Goal: Check status: Check status

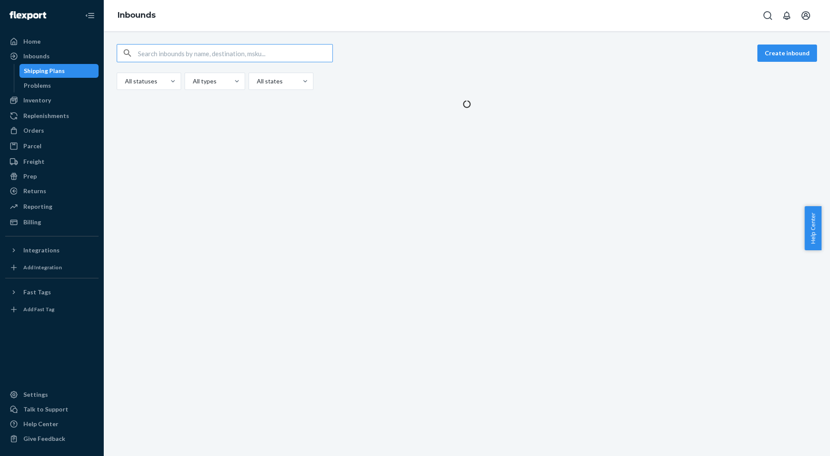
click at [24, 38] on div "Home" at bounding box center [31, 41] width 17 height 9
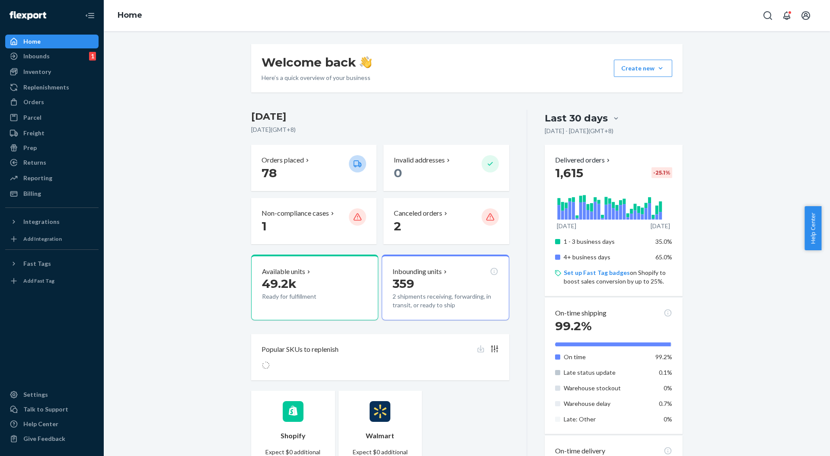
click at [32, 195] on div "Billing" at bounding box center [32, 193] width 18 height 9
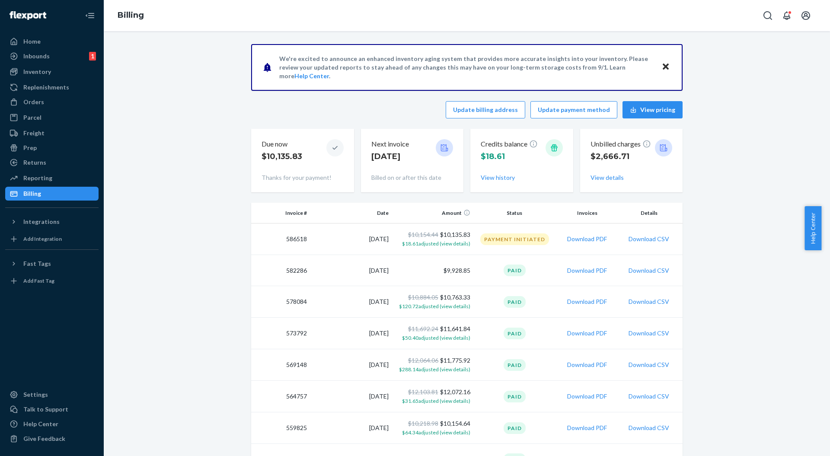
click at [592, 179] on button "View details" at bounding box center [607, 177] width 33 height 9
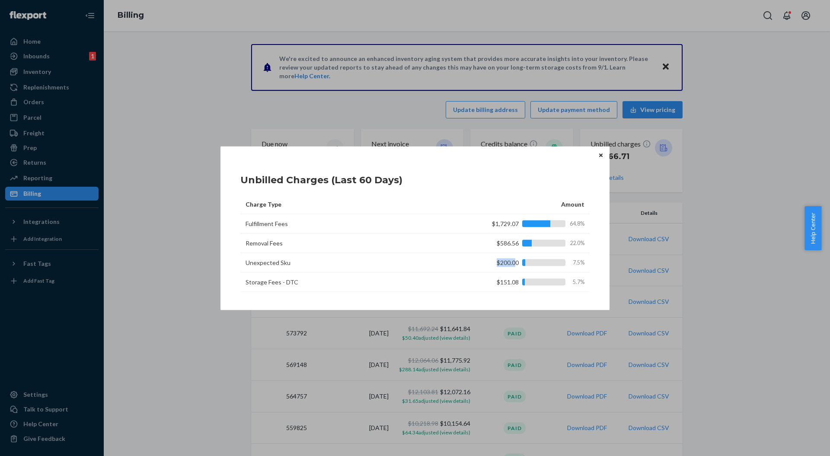
drag, startPoint x: 496, startPoint y: 263, endPoint x: 516, endPoint y: 263, distance: 19.5
click at [516, 263] on div "$200.00 7.5%" at bounding box center [527, 262] width 114 height 9
click at [585, 254] on td "$200.00 7.5%" at bounding box center [523, 262] width 133 height 19
click at [600, 157] on icon "Close" at bounding box center [600, 154] width 3 height 3
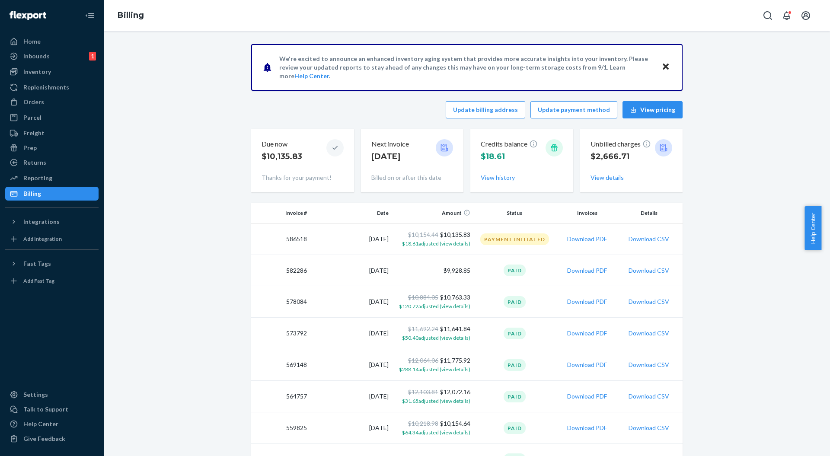
click at [326, 115] on div "Update billing address Update payment method View pricing" at bounding box center [467, 109] width 432 height 17
click at [69, 61] on div "Inbounds 1" at bounding box center [52, 56] width 92 height 12
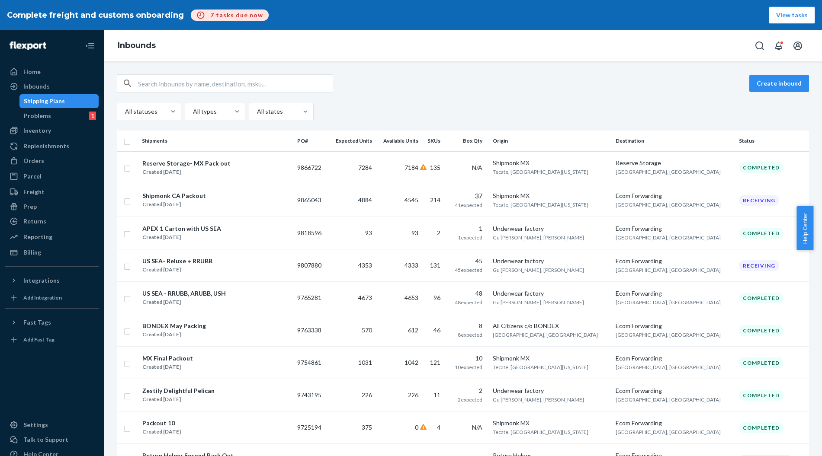
click at [418, 90] on div "Create inbound" at bounding box center [463, 83] width 692 height 18
click at [227, 193] on div "Shipmonk CA Packout Created [DATE]" at bounding box center [216, 200] width 148 height 18
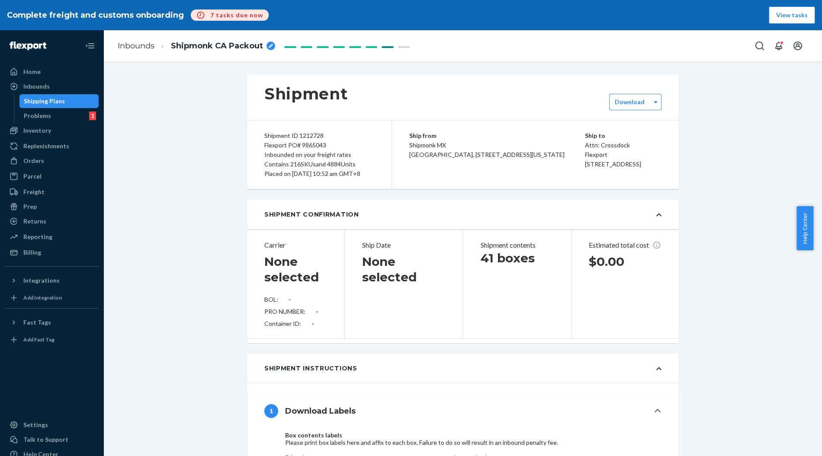
type input "1753986931"
type input "[URL][DOMAIN_NAME]"
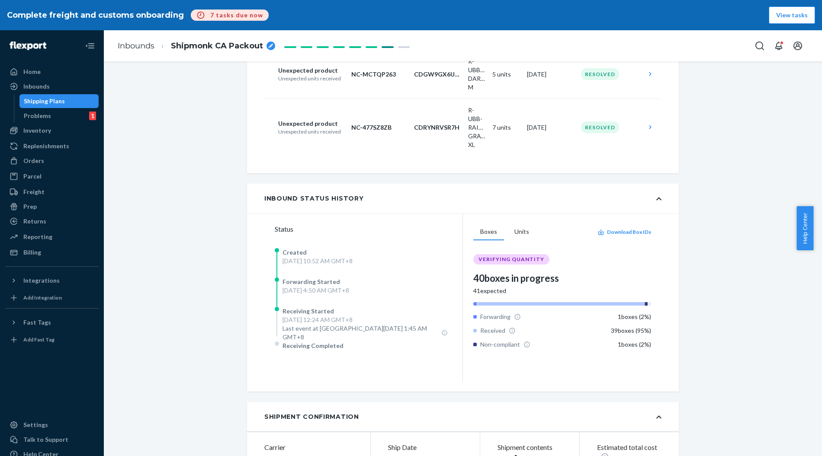
scroll to position [346, 0]
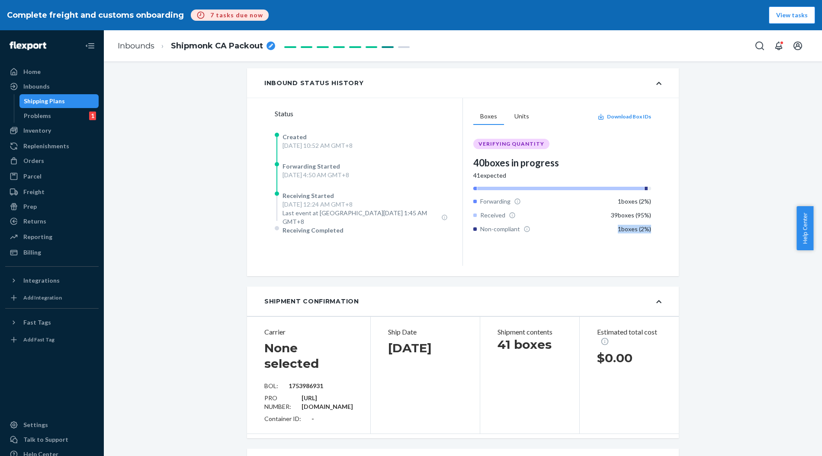
drag, startPoint x: 607, startPoint y: 240, endPoint x: 654, endPoint y: 241, distance: 46.7
click at [654, 241] on div "Boxes Units Download Box IDs VERIFYING QUANTITY 40 boxes in progress 41 expecte…" at bounding box center [562, 182] width 198 height 168
drag, startPoint x: 604, startPoint y: 239, endPoint x: 648, endPoint y: 238, distance: 43.7
click at [648, 238] on div "Boxes Units Download Box IDs VERIFYING QUANTITY 40 boxes in progress 41 expecte…" at bounding box center [562, 182] width 198 height 168
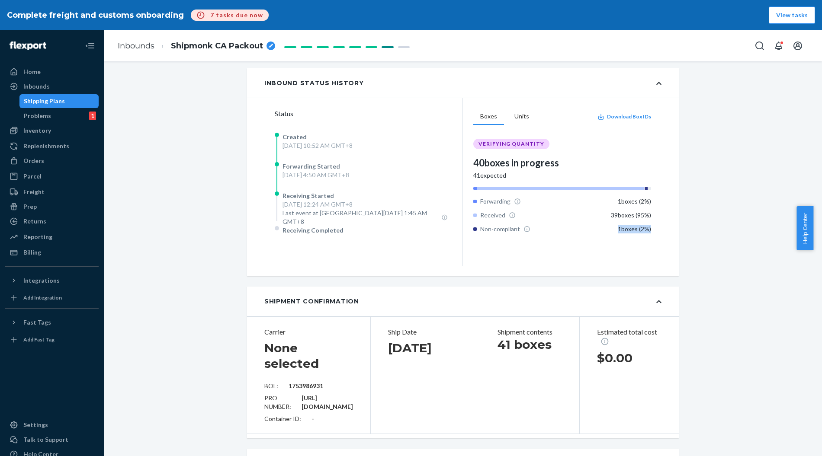
click at [512, 125] on button "Units" at bounding box center [521, 117] width 29 height 16
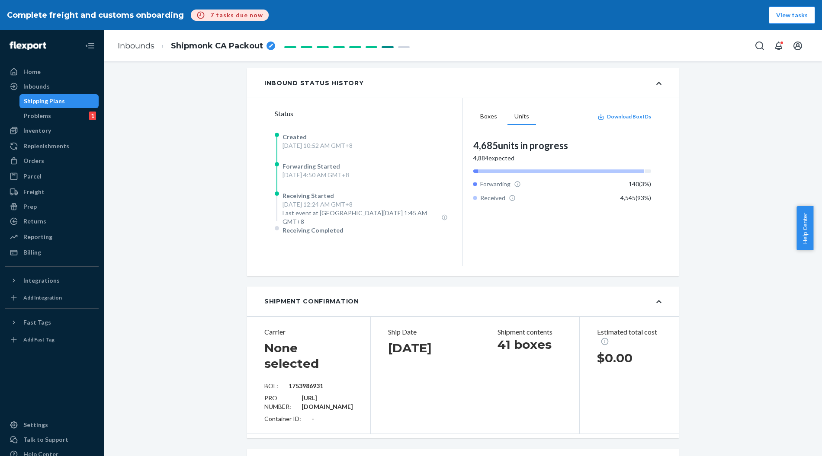
click at [492, 122] on button "Boxes" at bounding box center [488, 117] width 31 height 16
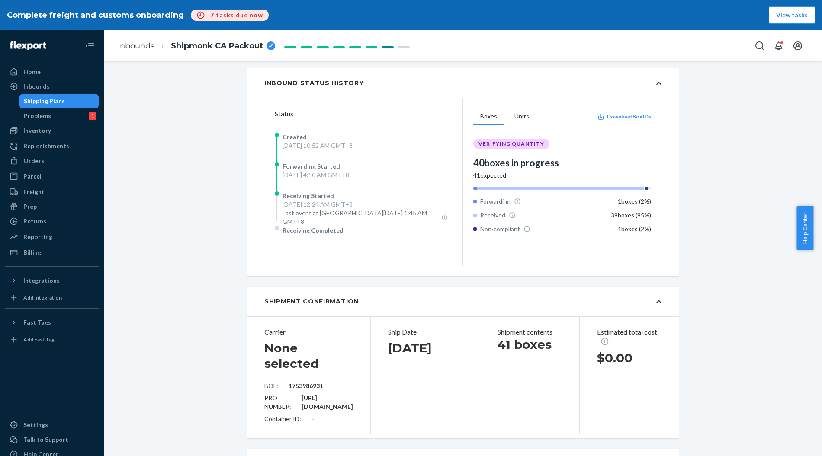
drag, startPoint x: 478, startPoint y: 169, endPoint x: 569, endPoint y: 169, distance: 90.4
click at [569, 169] on div "40 boxes in progress" at bounding box center [562, 162] width 178 height 13
click at [540, 180] on div "41 expected" at bounding box center [562, 175] width 178 height 9
drag, startPoint x: 629, startPoint y: 211, endPoint x: 646, endPoint y: 211, distance: 17.3
click at [645, 206] on div "1 boxes ( 2 %)" at bounding box center [633, 201] width 33 height 9
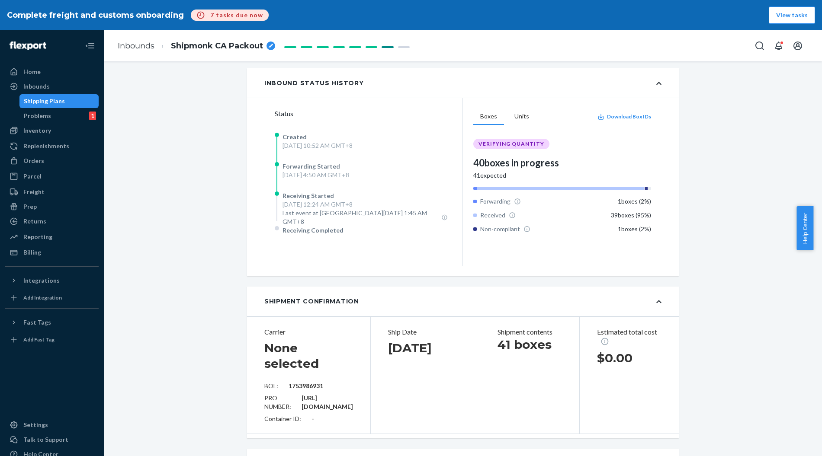
click at [664, 211] on div "Status Created [DATE] 10:52 AM GMT+8 Forwarding Started [DATE] 4:50 AM GMT+8 Re…" at bounding box center [463, 187] width 432 height 179
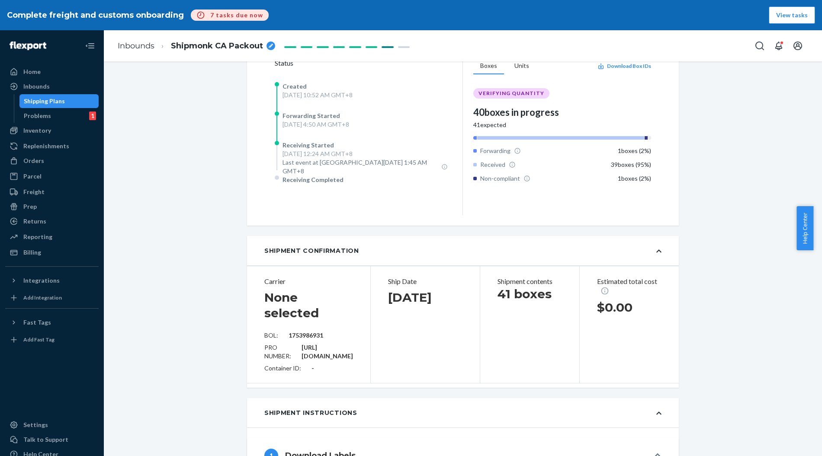
scroll to position [403, 0]
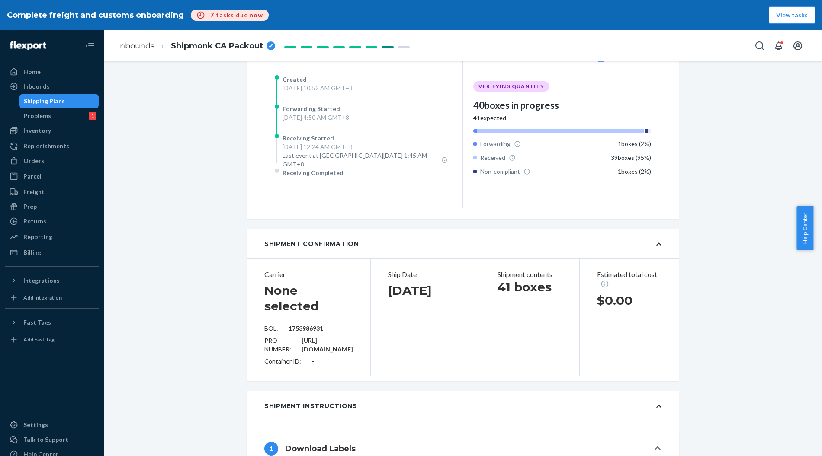
click at [613, 162] on div "39 boxes ( 95 %)" at bounding box center [631, 157] width 40 height 9
drag, startPoint x: 597, startPoint y: 167, endPoint x: 659, endPoint y: 172, distance: 62.5
click at [659, 172] on div "Status Created [DATE] 10:52 AM GMT+8 Forwarding Started [DATE] 4:50 AM GMT+8 Re…" at bounding box center [463, 129] width 432 height 179
click at [659, 173] on div "Status Created [DATE] 10:52 AM GMT+8 Forwarding Started [DATE] 4:50 AM GMT+8 Re…" at bounding box center [463, 129] width 432 height 179
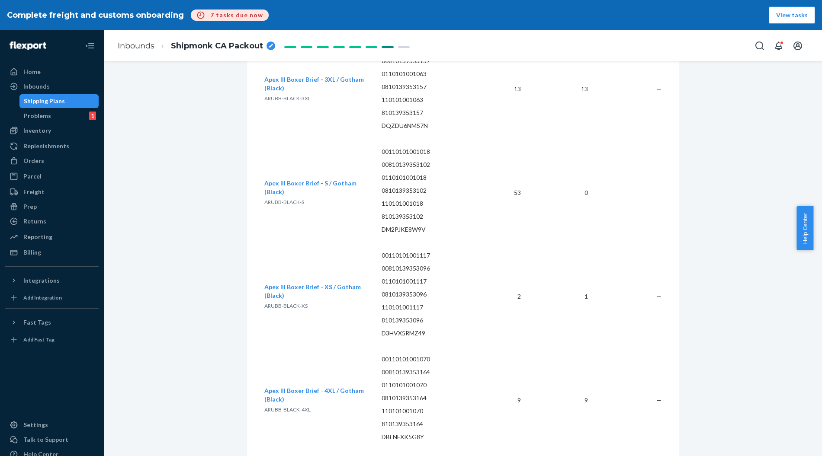
scroll to position [2017, 0]
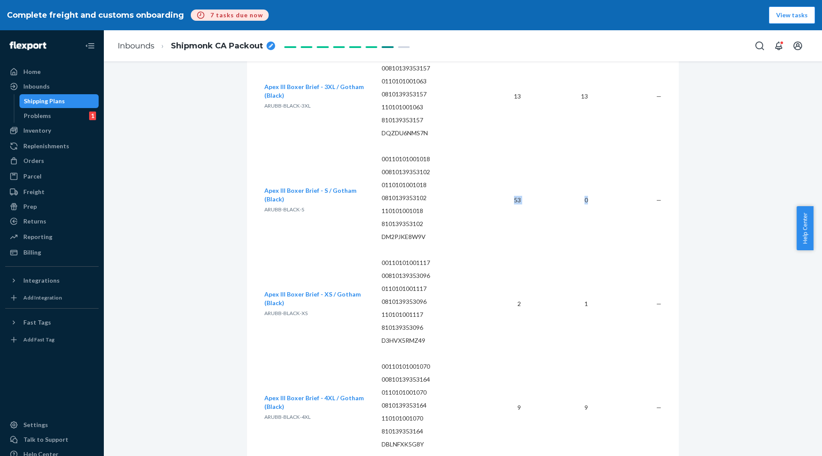
drag, startPoint x: 493, startPoint y: 194, endPoint x: 608, endPoint y: 194, distance: 115.4
click at [608, 194] on tr "Apex III Boxer Brief - S / Gotham (Black) ARUBB-BLACK-S 00110101001018 00810139…" at bounding box center [462, 200] width 397 height 104
click at [595, 204] on td "—" at bounding box center [628, 200] width 67 height 104
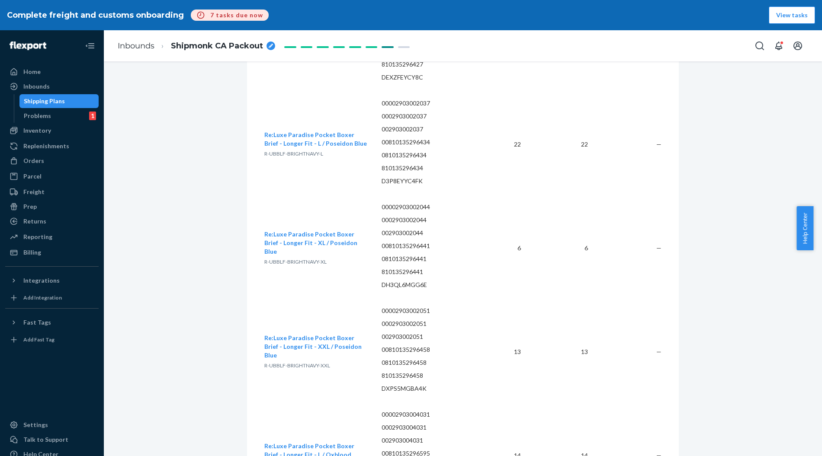
scroll to position [7322, 0]
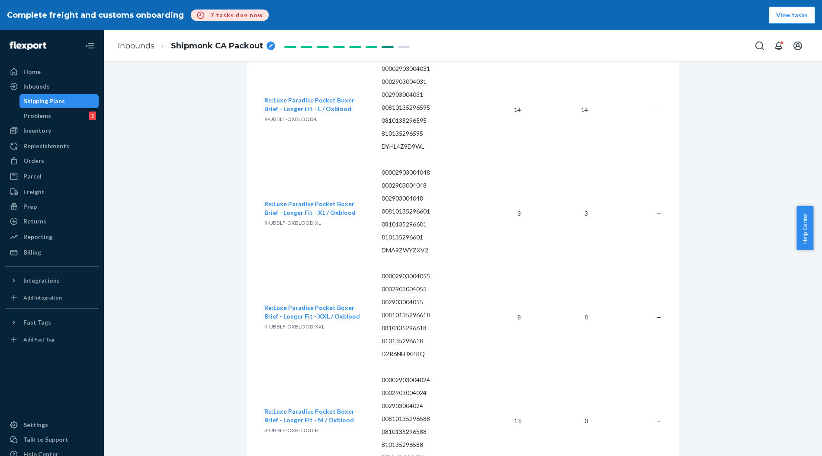
drag, startPoint x: 818, startPoint y: 216, endPoint x: 820, endPoint y: 237, distance: 20.4
click at [820, 237] on div "Help Center" at bounding box center [809, 228] width 26 height 44
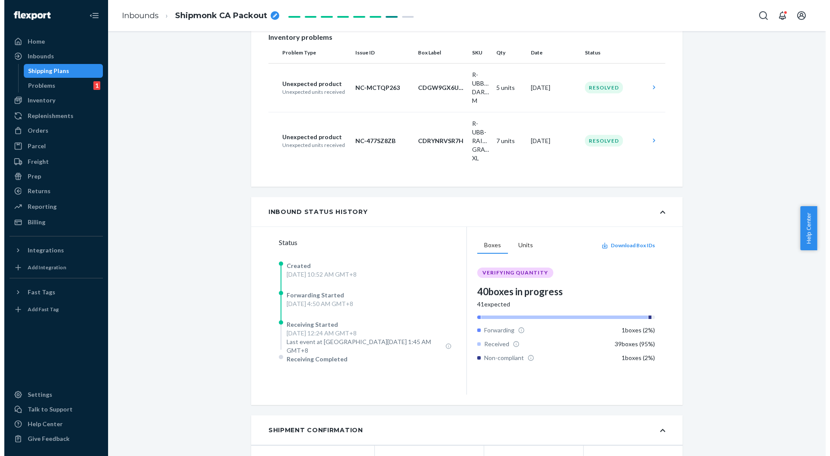
scroll to position [202, 0]
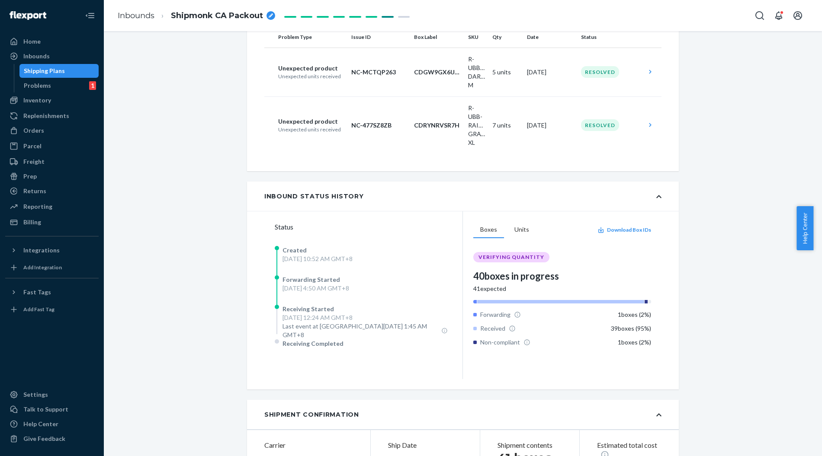
click at [642, 130] on td at bounding box center [651, 125] width 19 height 58
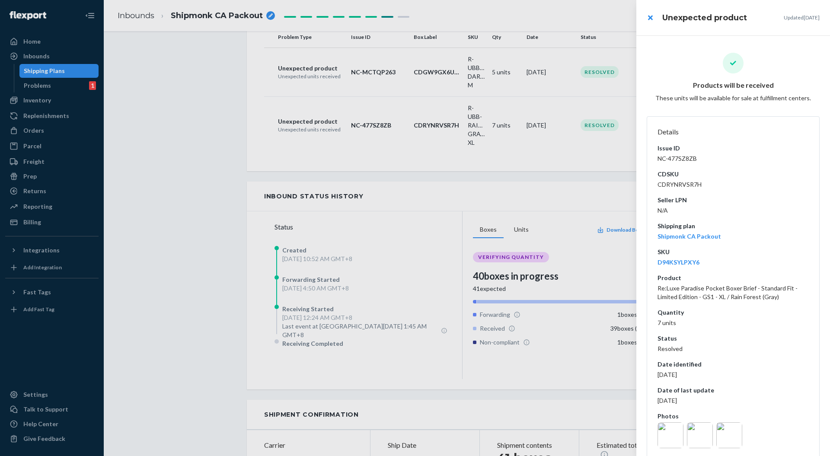
scroll to position [13, 0]
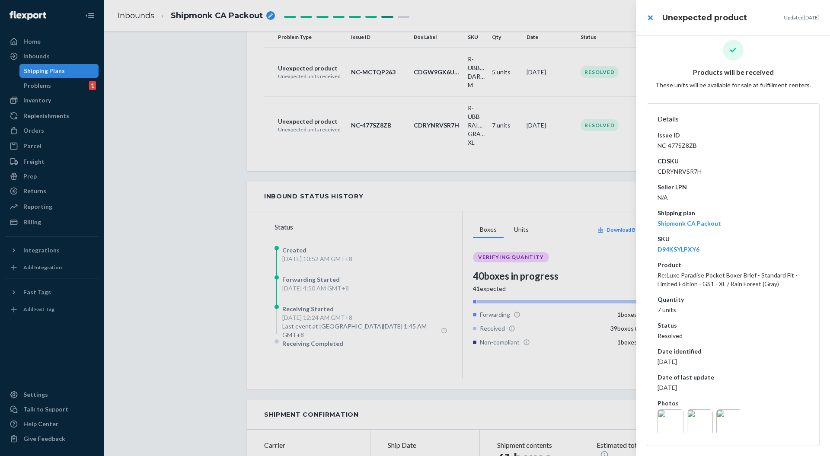
click at [675, 421] on img at bounding box center [671, 422] width 26 height 26
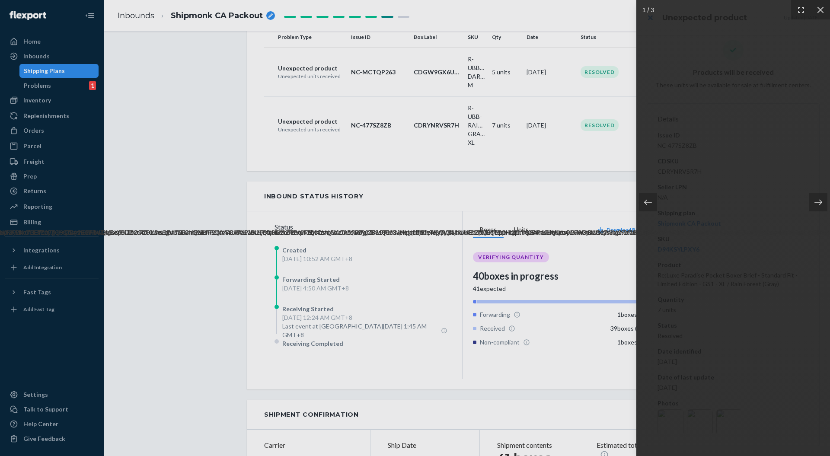
click at [717, 237] on img at bounding box center [733, 228] width 5117 height 17
click at [819, 199] on icon at bounding box center [818, 202] width 9 height 9
click at [817, 9] on icon at bounding box center [820, 10] width 9 height 9
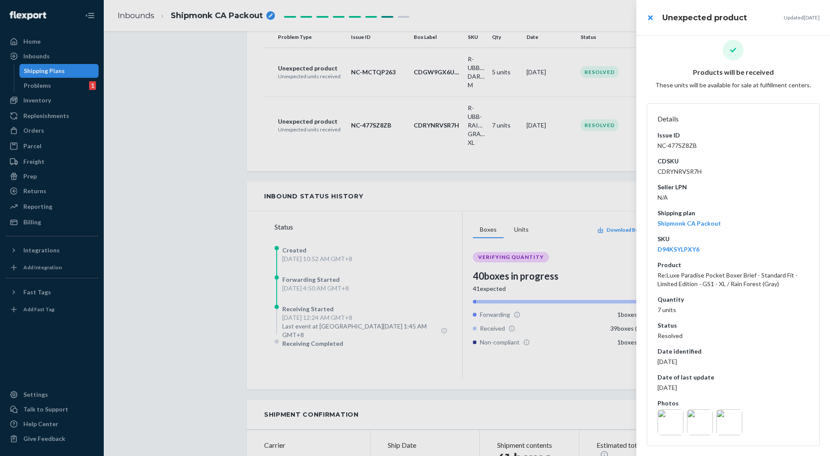
click at [410, 85] on div at bounding box center [415, 228] width 830 height 456
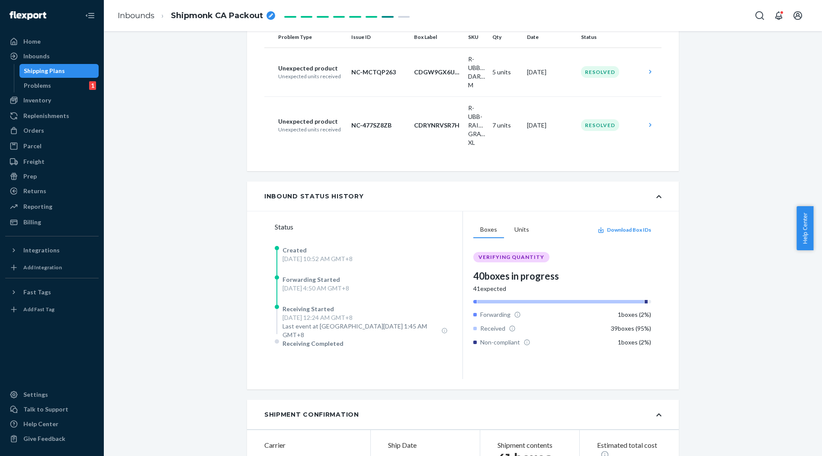
click at [511, 81] on td "5 units" at bounding box center [506, 72] width 35 height 49
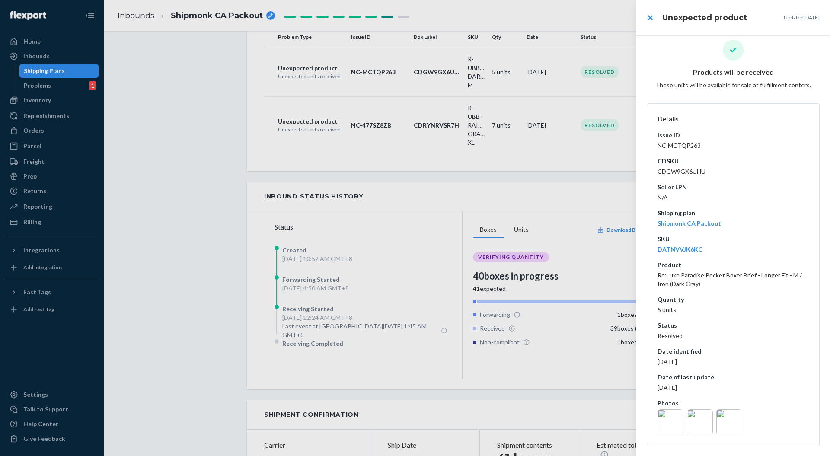
click at [665, 424] on img at bounding box center [671, 422] width 26 height 26
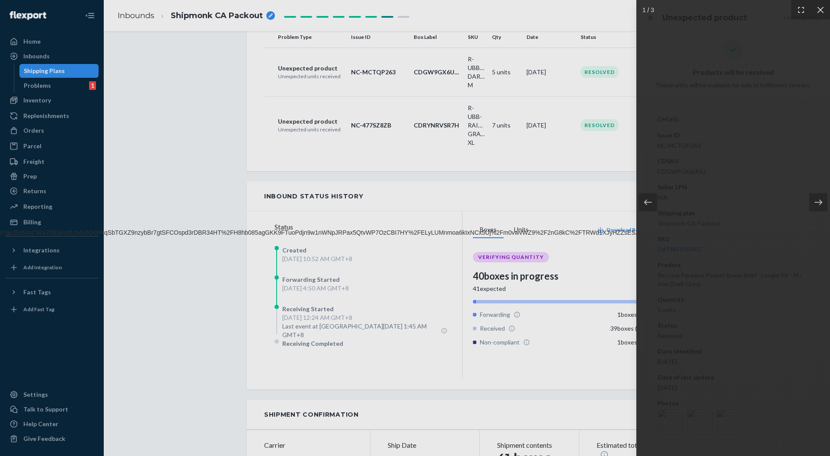
click at [821, 200] on div at bounding box center [818, 202] width 18 height 18
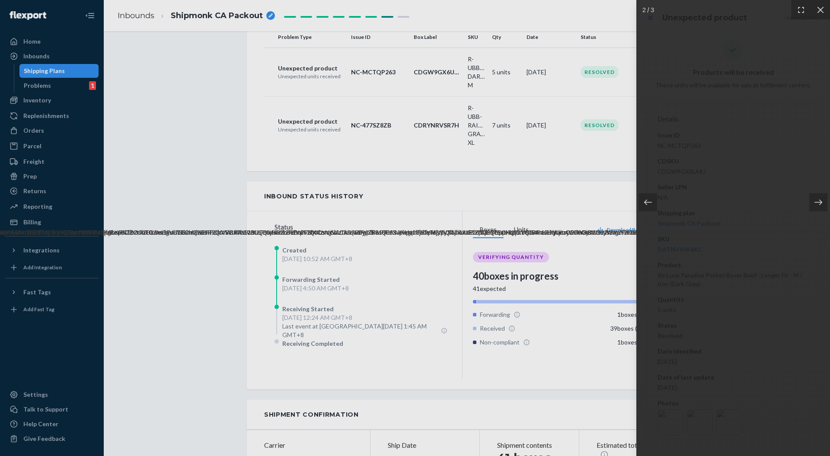
click at [729, 421] on div at bounding box center [733, 228] width 194 height 456
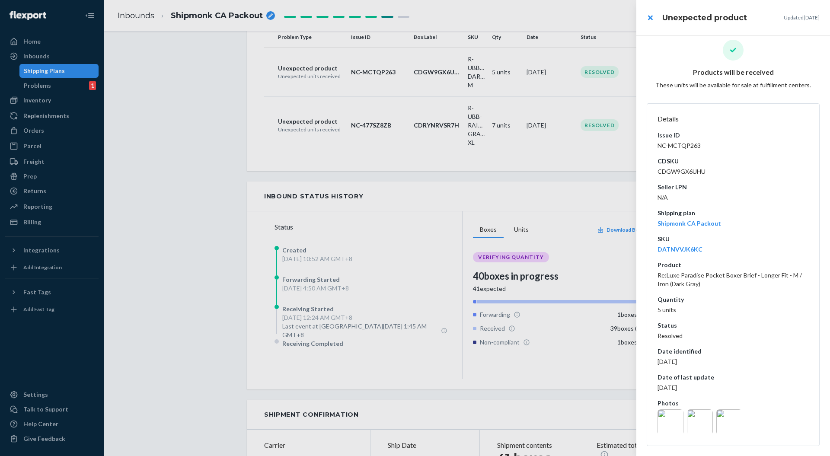
click at [729, 421] on img at bounding box center [729, 422] width 26 height 26
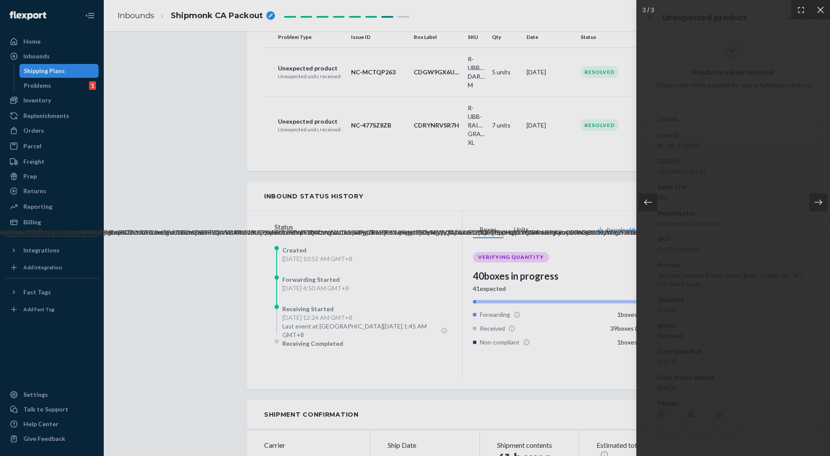
click at [698, 416] on div at bounding box center [733, 228] width 194 height 456
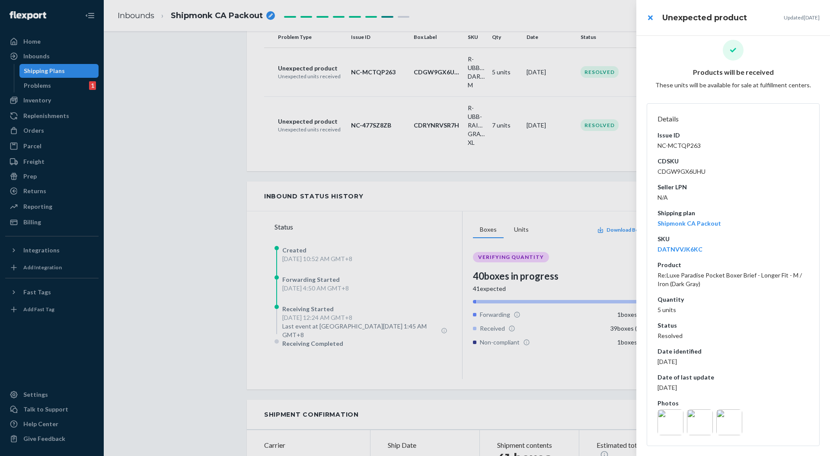
click at [699, 416] on img at bounding box center [700, 422] width 26 height 26
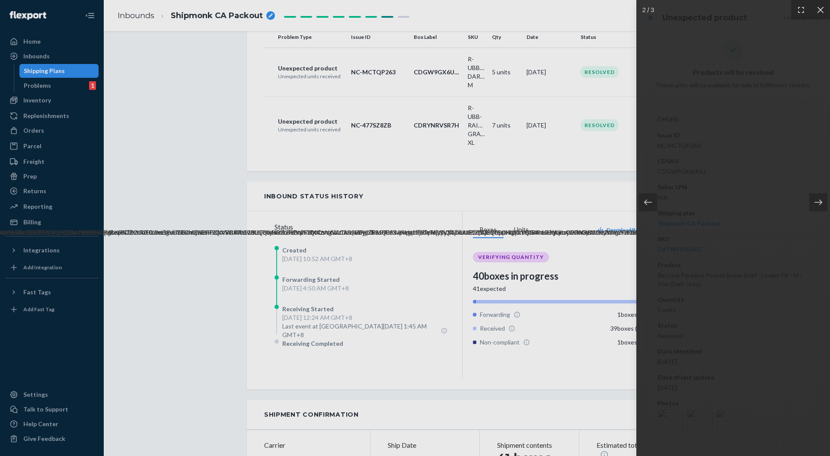
click at [713, 237] on img at bounding box center [733, 228] width 5117 height 17
click at [714, 237] on img at bounding box center [733, 228] width 5117 height 17
click at [800, 10] on icon at bounding box center [801, 10] width 9 height 9
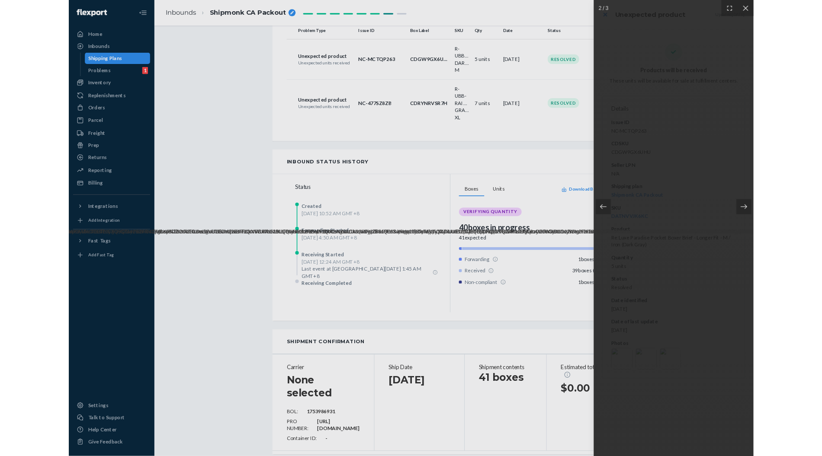
scroll to position [0, 0]
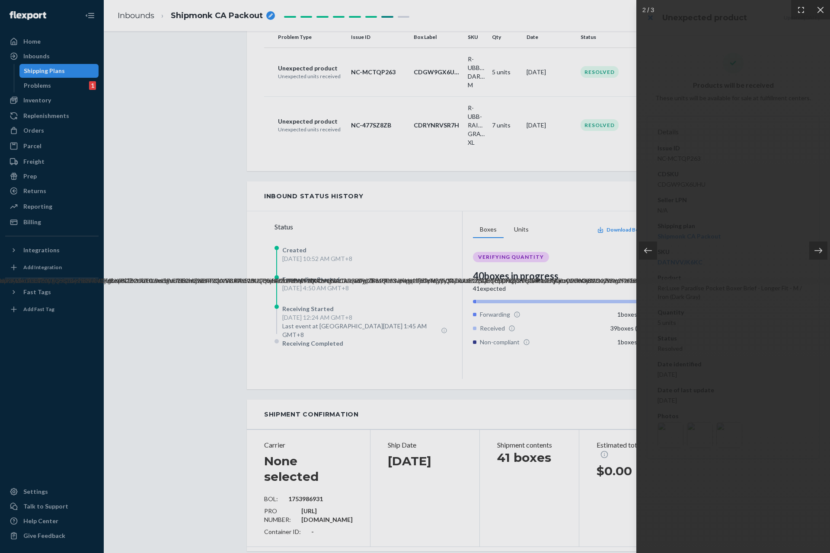
click at [803, 11] on icon at bounding box center [801, 10] width 9 height 9
click at [800, 9] on icon at bounding box center [801, 10] width 6 height 6
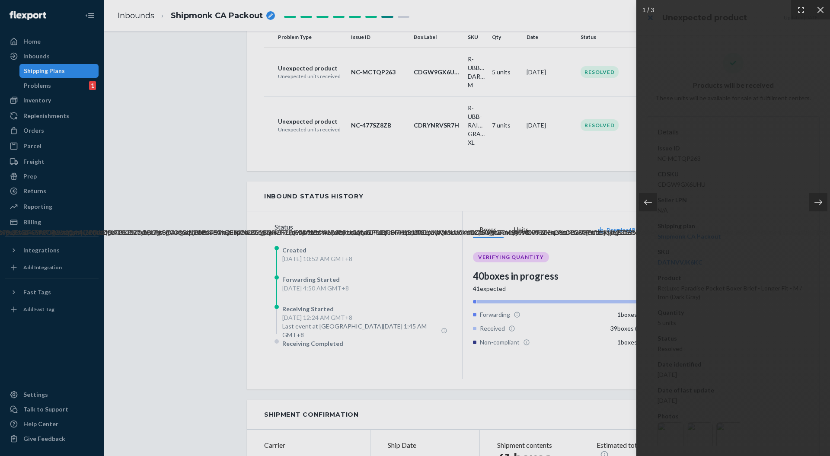
click at [819, 196] on div at bounding box center [818, 202] width 18 height 18
click at [575, 220] on div at bounding box center [415, 228] width 830 height 456
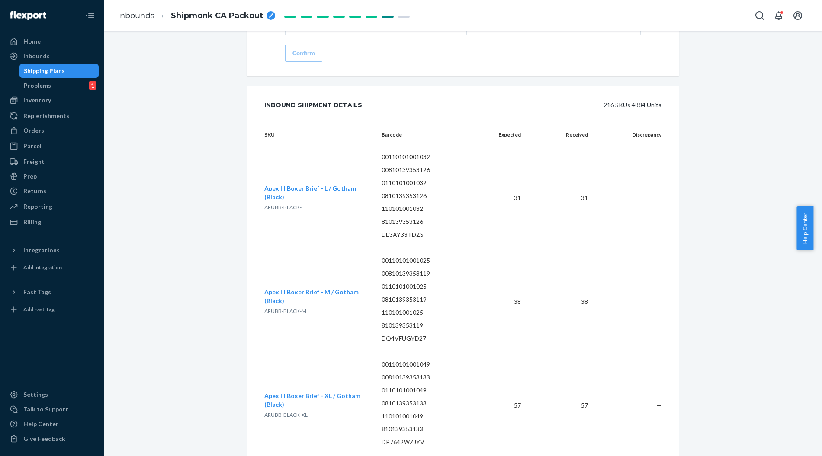
scroll to position [1298, 0]
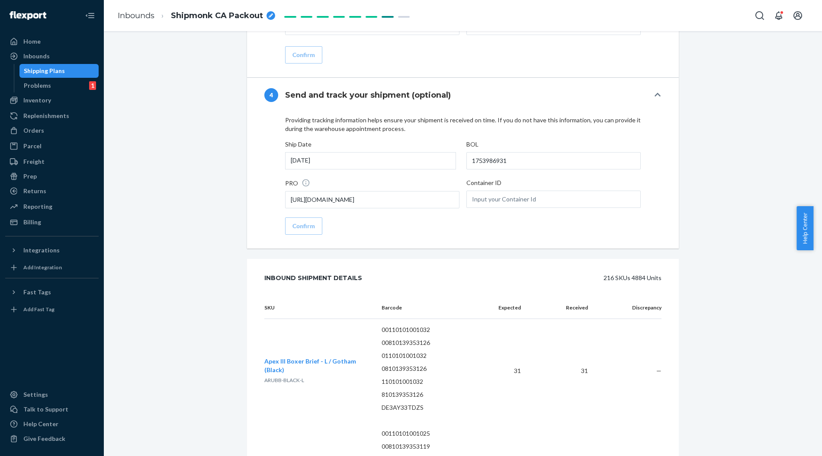
drag, startPoint x: 156, startPoint y: 146, endPoint x: 135, endPoint y: 112, distance: 40.3
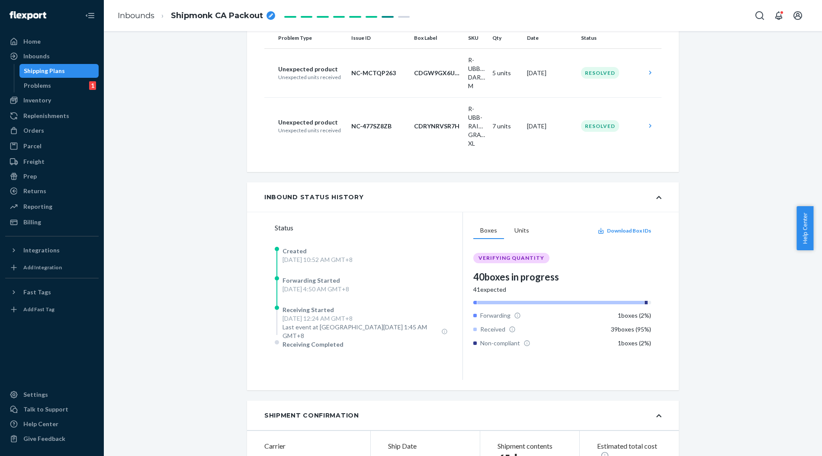
scroll to position [144, 0]
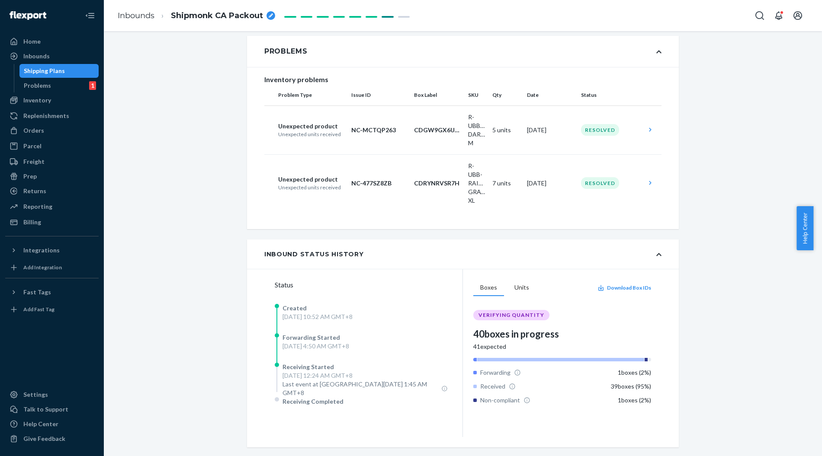
click at [51, 46] on div "Home" at bounding box center [52, 41] width 92 height 12
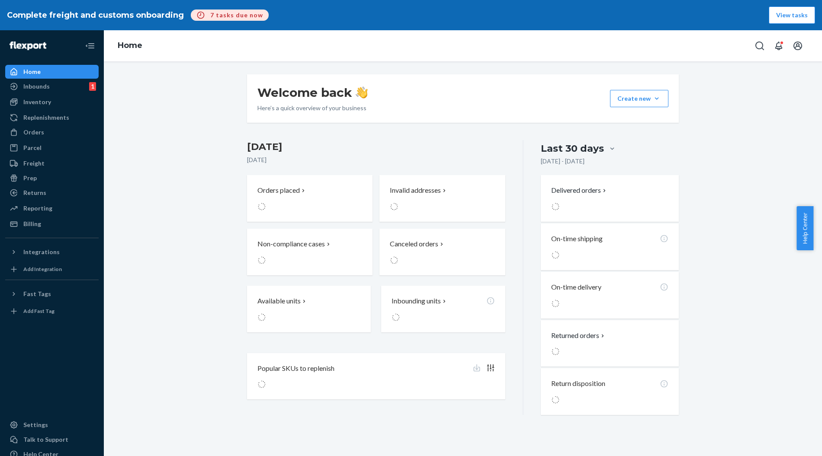
click at [186, 118] on div "Welcome back Here’s a quick overview of your business Create new Create new inb…" at bounding box center [462, 244] width 705 height 341
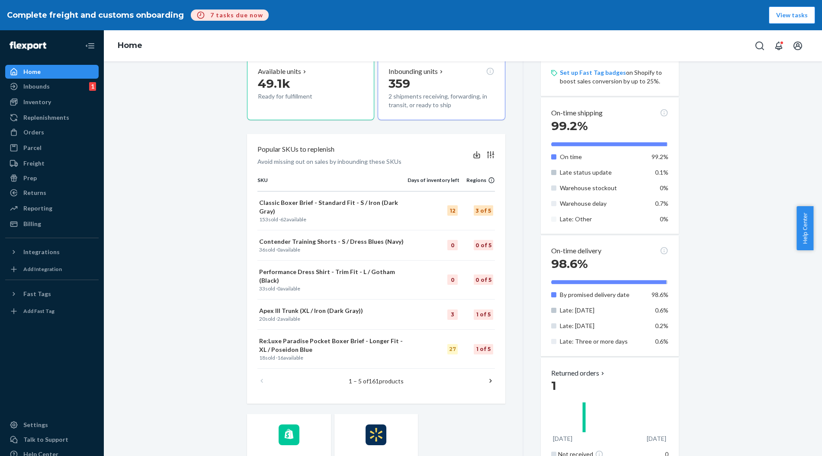
scroll to position [232, 0]
click at [188, 267] on div "Welcome back Here’s a quick overview of your business Create new Create new inb…" at bounding box center [462, 208] width 705 height 732
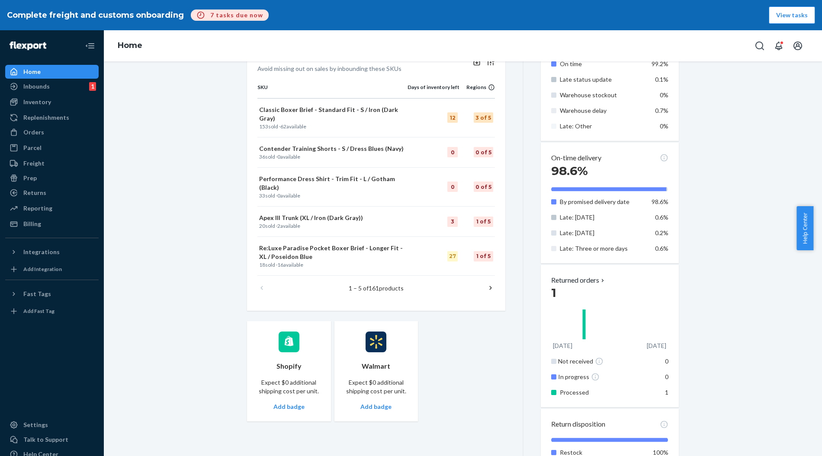
scroll to position [337, 0]
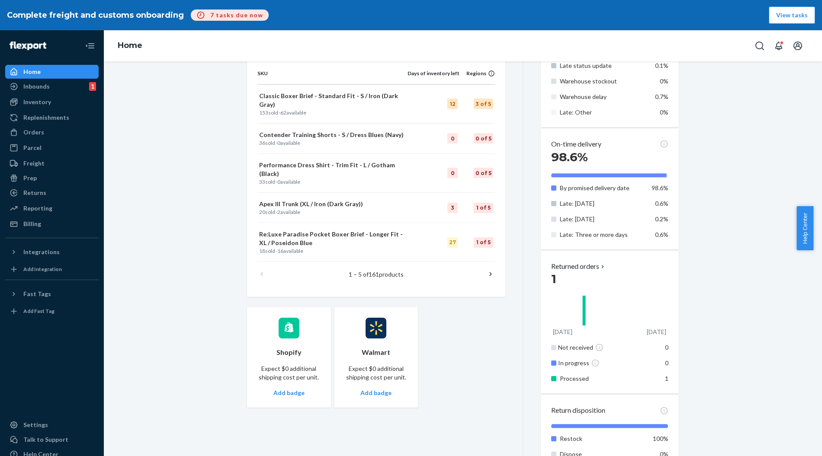
click at [160, 169] on div "Welcome back Here’s a quick overview of your business Create new Create new inb…" at bounding box center [462, 103] width 705 height 732
